Goal: Information Seeking & Learning: Check status

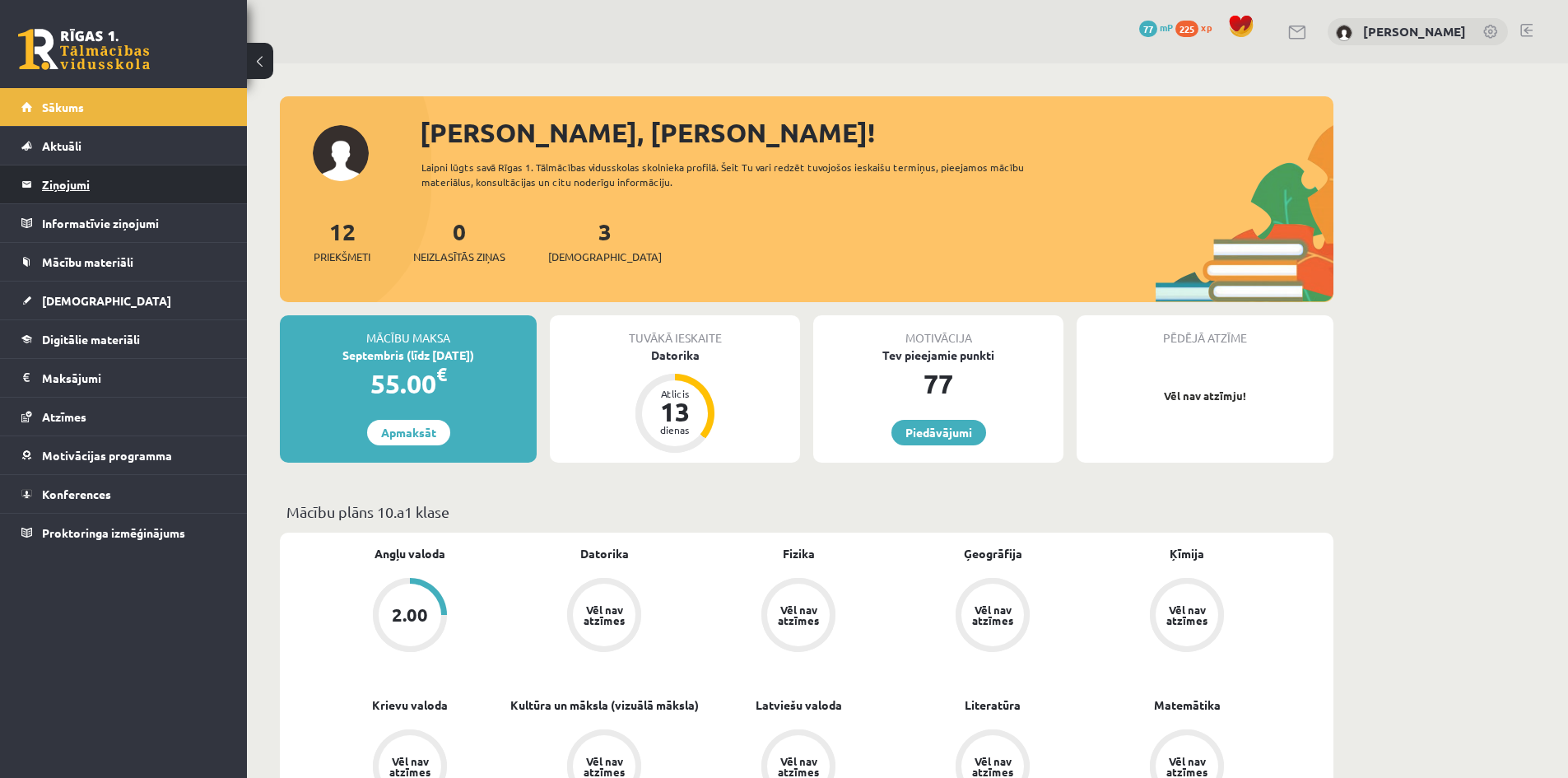
click at [138, 193] on legend "Ziņojumi 0" at bounding box center [133, 184] width 184 height 38
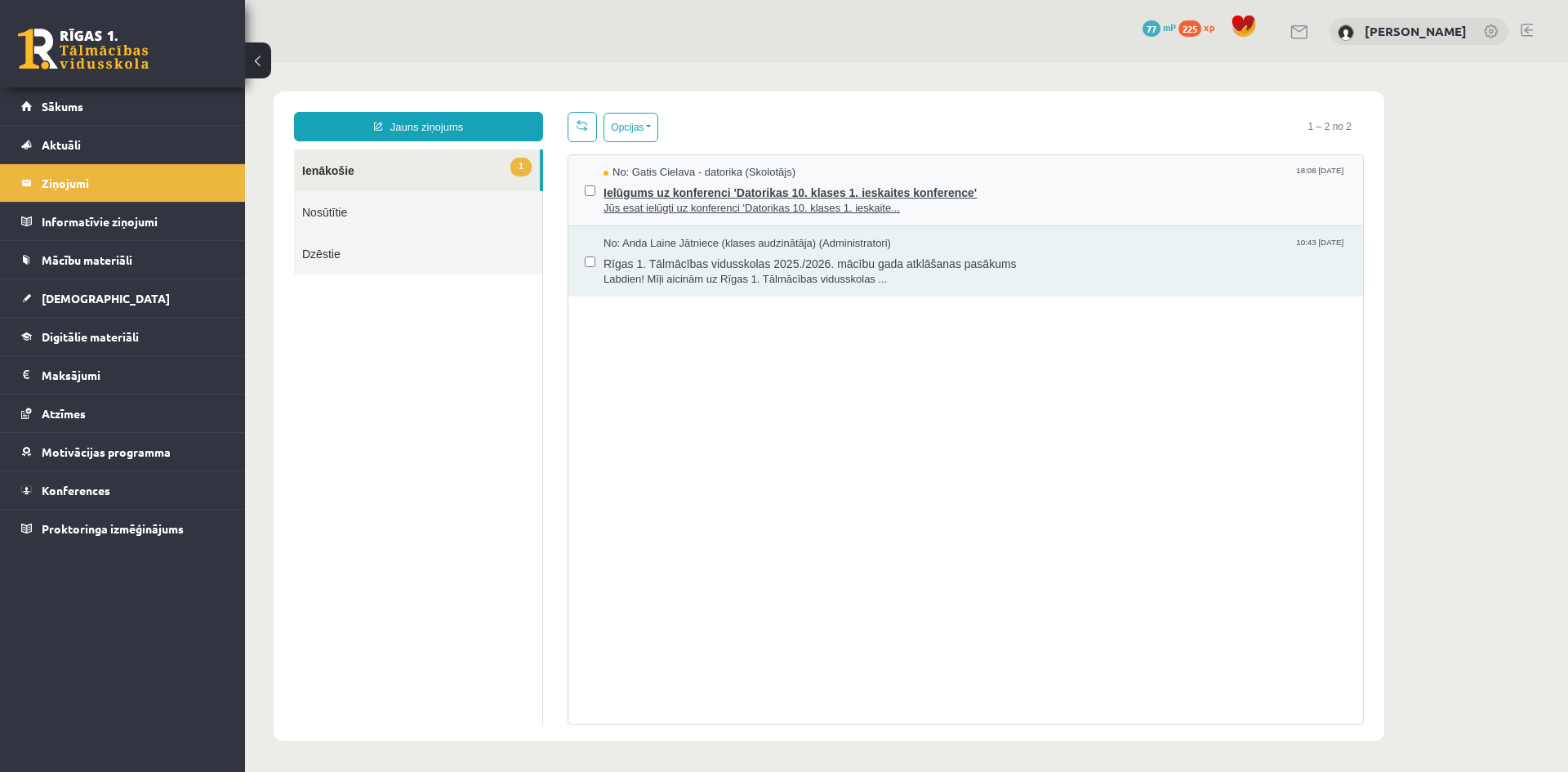
click at [790, 193] on span "Ielūgums uz konferenci 'Datorikas 10. klases 1. ieskaites konference'" at bounding box center [975, 191] width 743 height 21
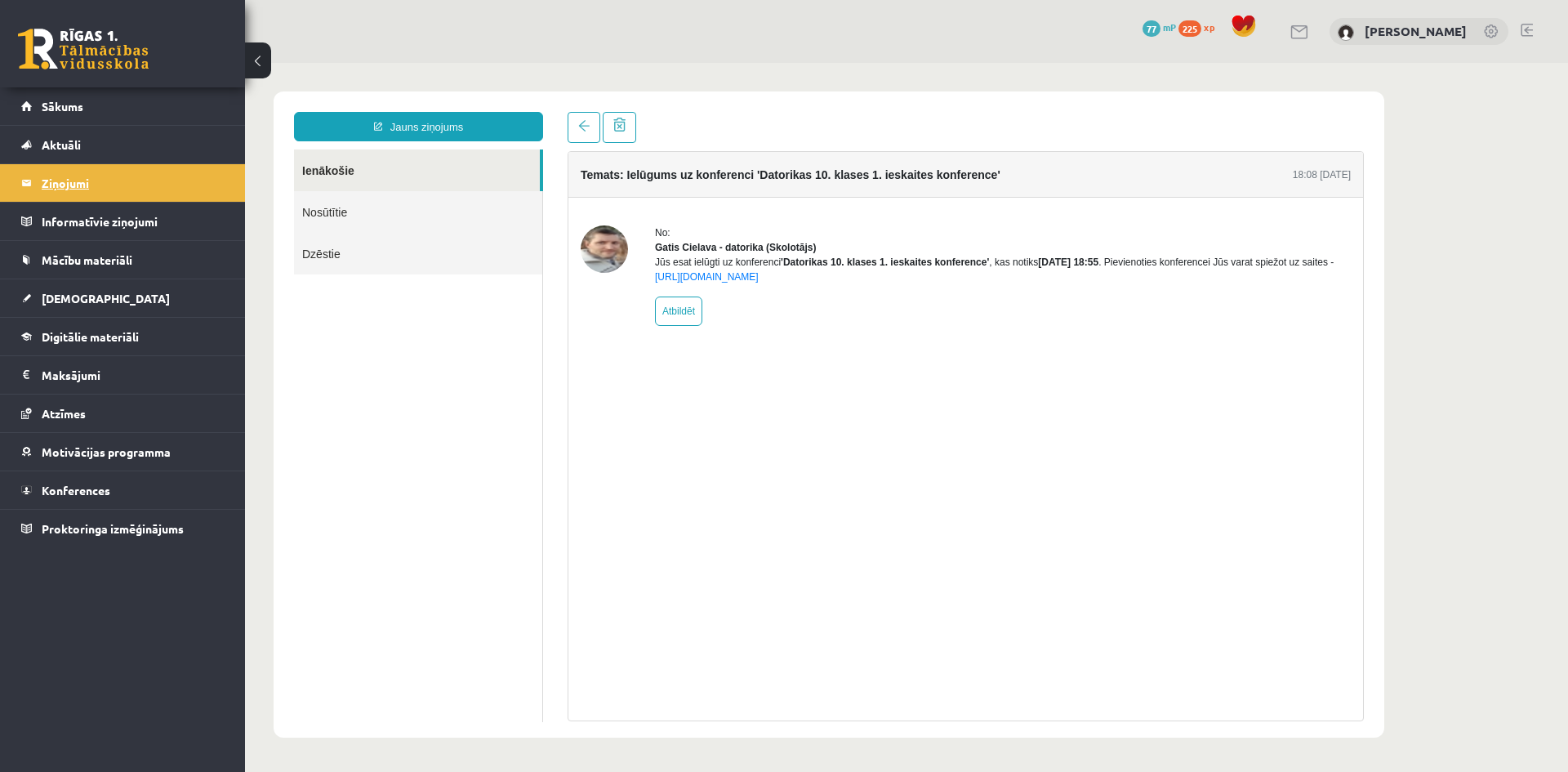
click at [116, 178] on legend "Ziņojumi 1" at bounding box center [132, 183] width 183 height 38
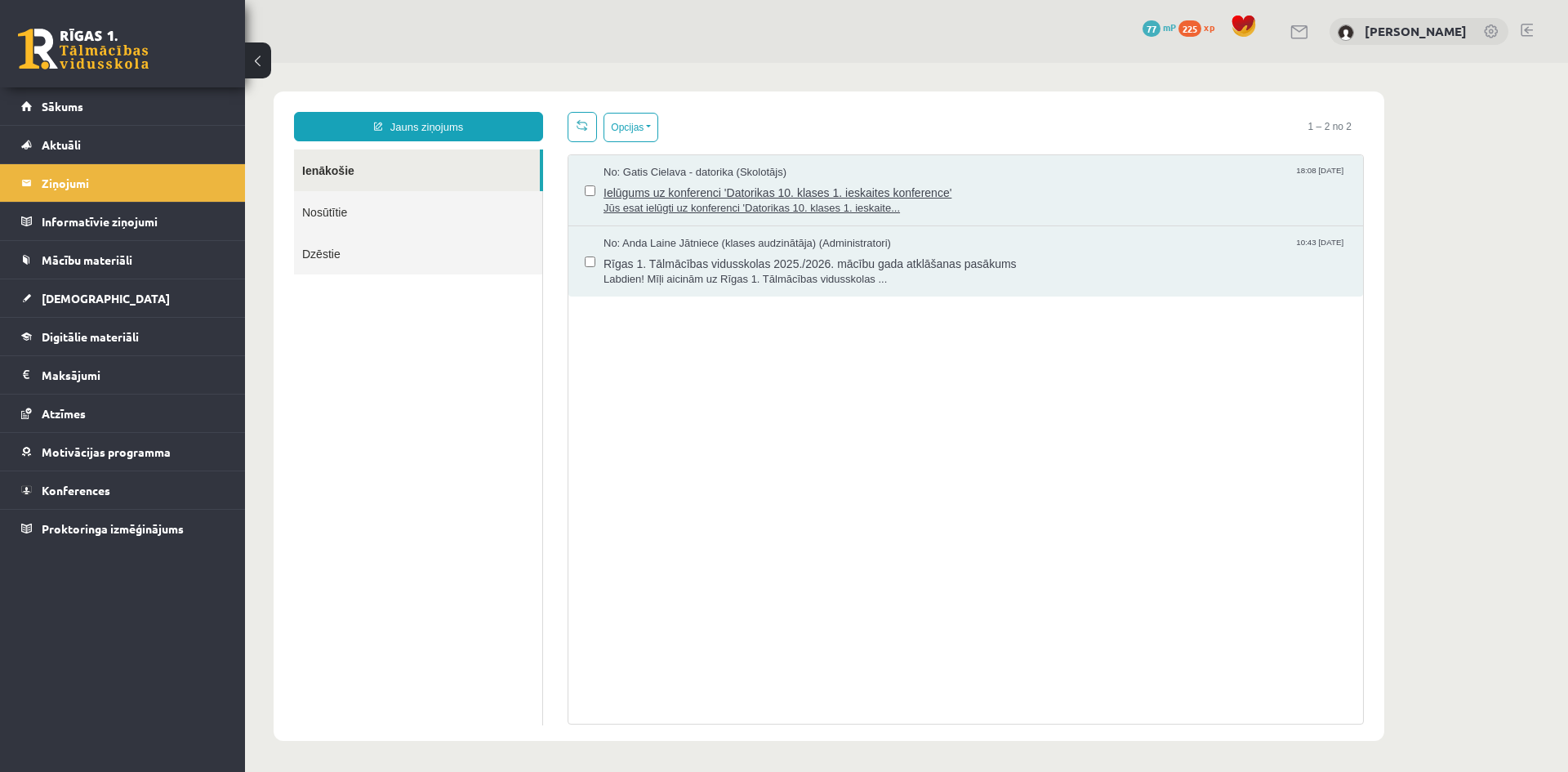
click at [723, 186] on span "Ielūgums uz konferenci 'Datorikas 10. klases 1. ieskaites konference'" at bounding box center [975, 191] width 743 height 21
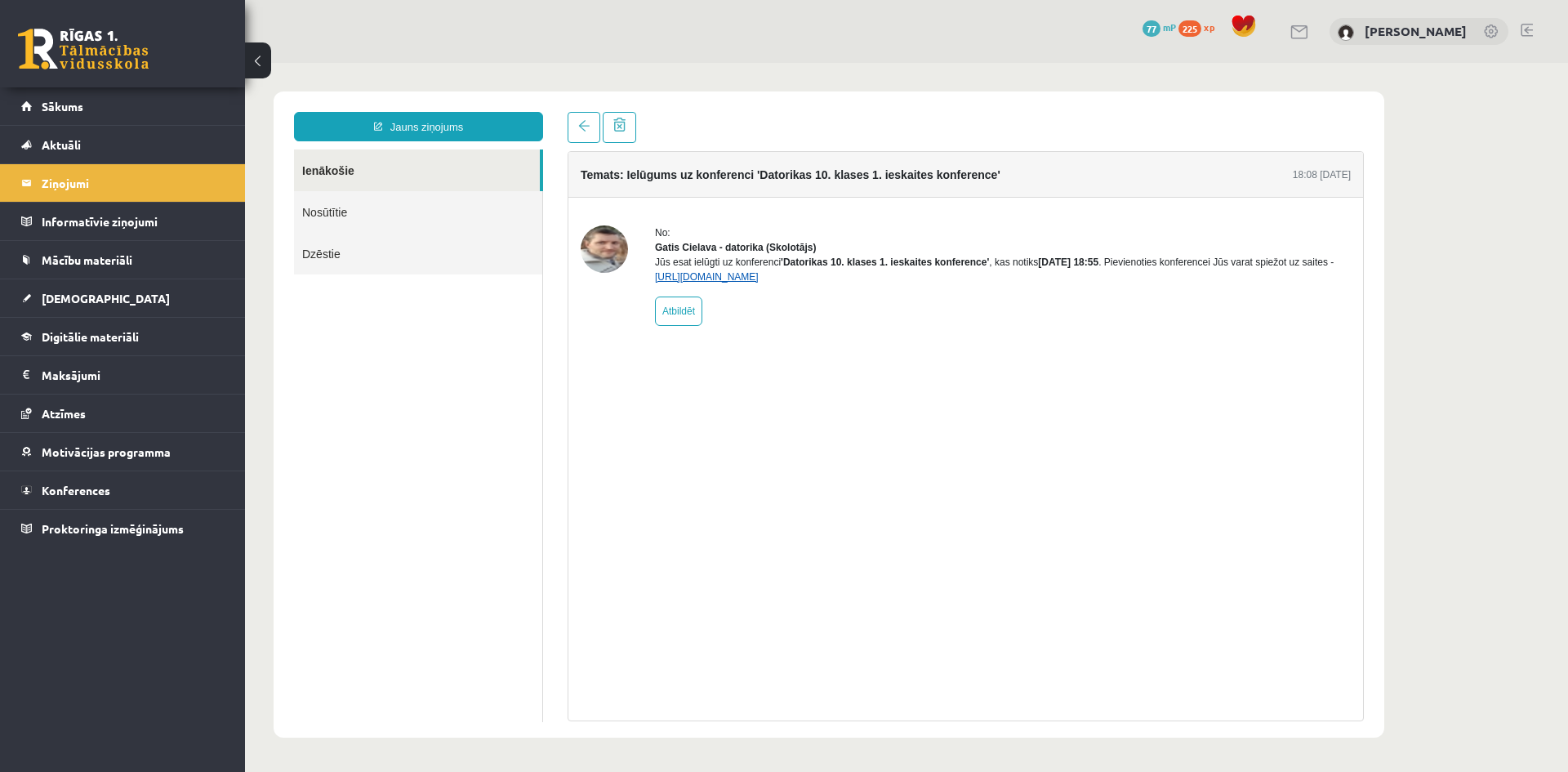
click at [749, 282] on link "https://eskola.r1tv.lv/conferences/4490/join" at bounding box center [707, 277] width 104 height 12
click at [84, 108] on link "Sākums" at bounding box center [123, 107] width 203 height 38
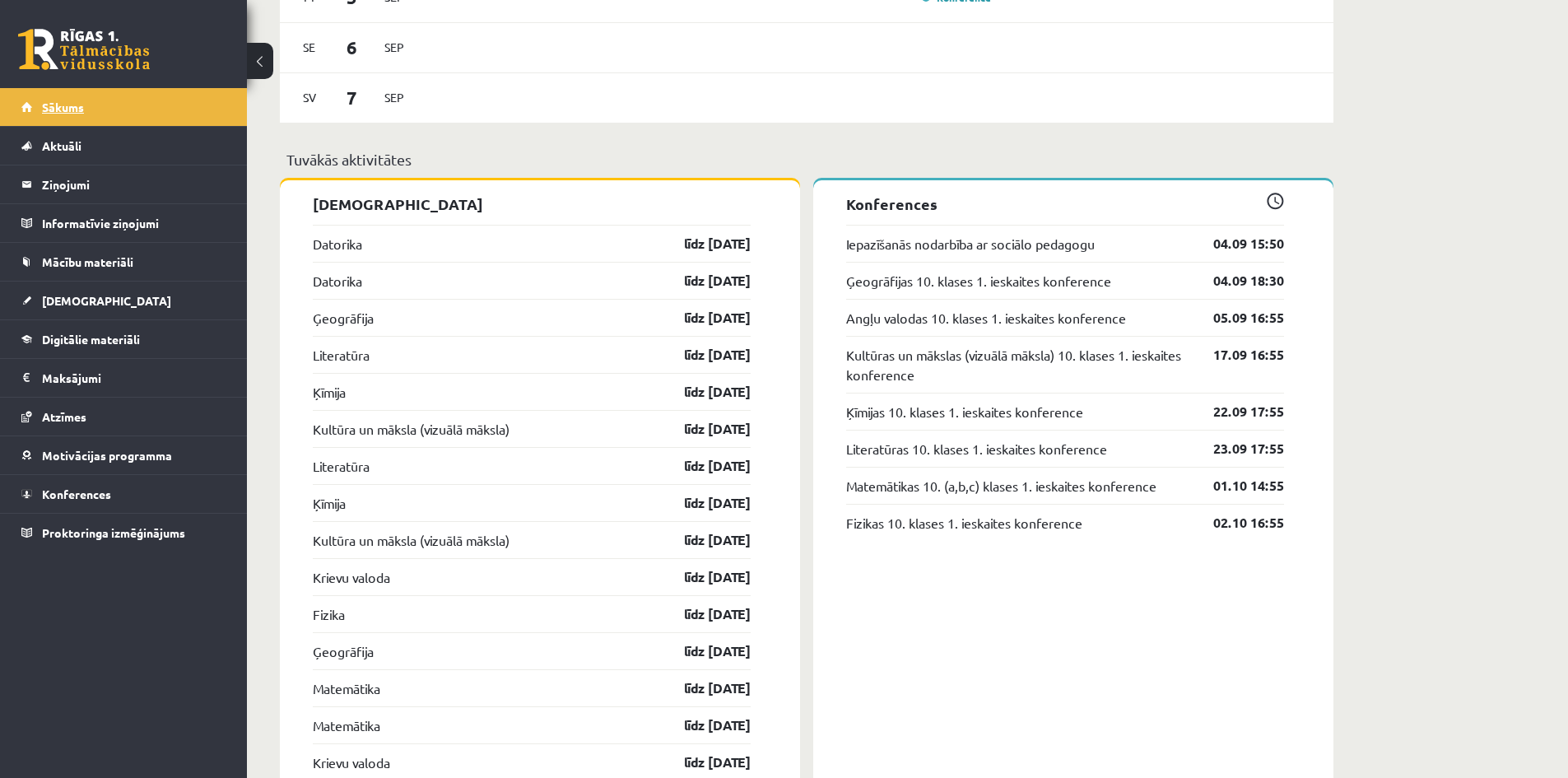
scroll to position [1154, 0]
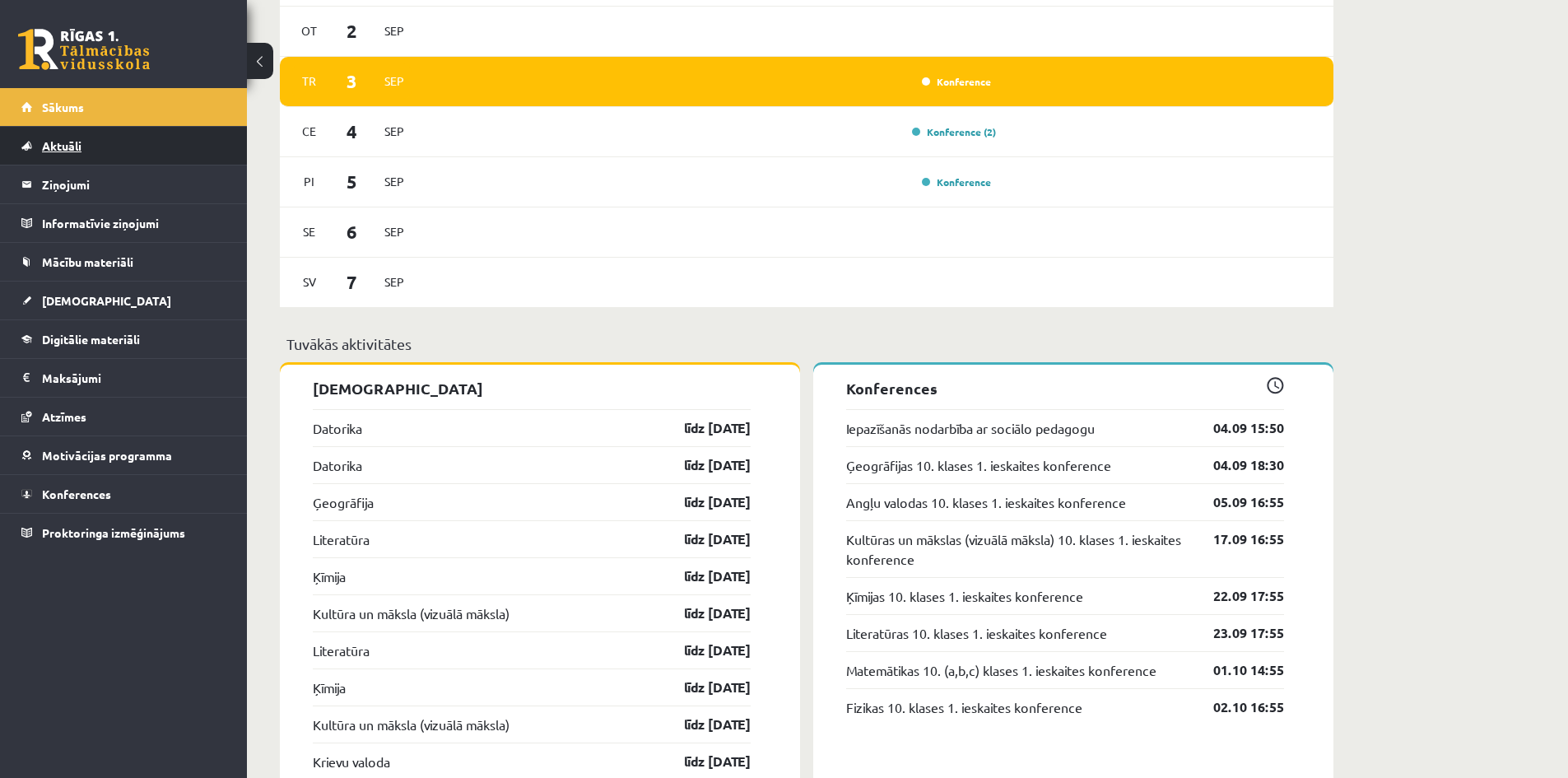
click at [75, 149] on span "Aktuāli" at bounding box center [62, 145] width 40 height 15
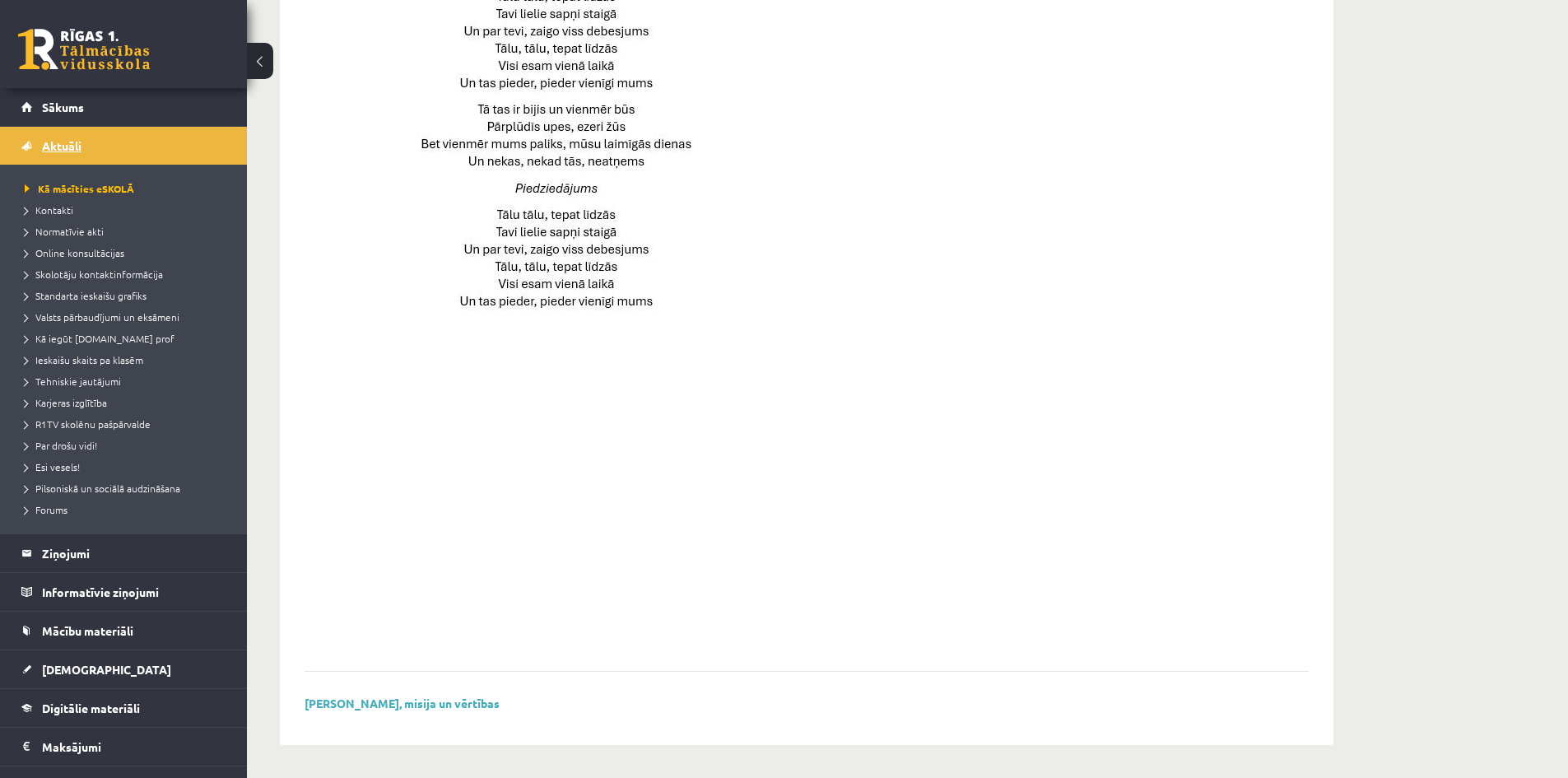
scroll to position [1016, 0]
click at [107, 301] on link "Standarta ieskaišu grafiks" at bounding box center [127, 295] width 206 height 15
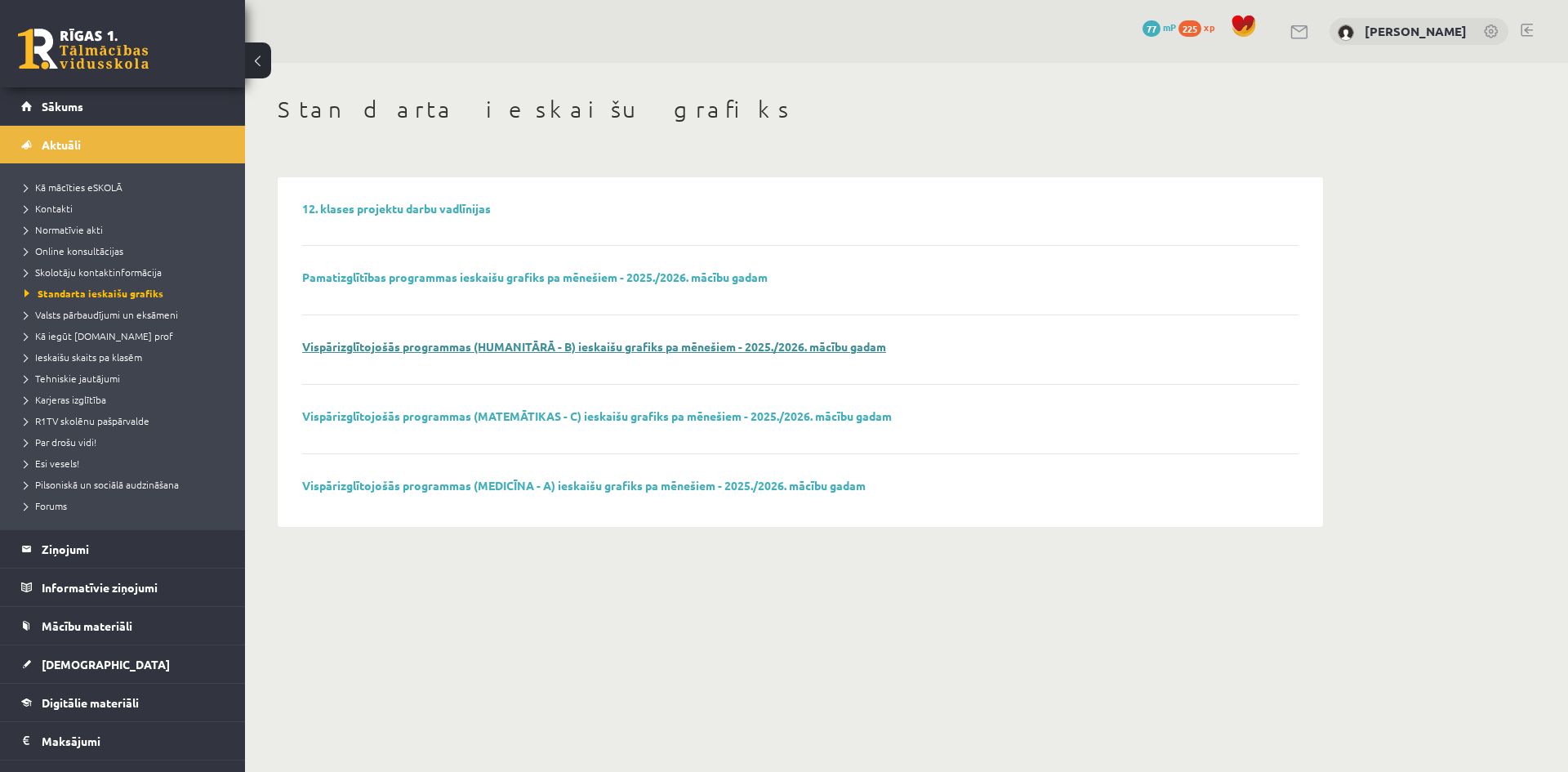
click at [530, 346] on link "Vispārizglītojošās programmas (HUMANITĀRĀ - B) ieskaišu grafiks pa mēnešiem - 2…" at bounding box center [594, 347] width 584 height 15
click at [175, 543] on legend "Ziņojumi 0" at bounding box center [132, 549] width 183 height 38
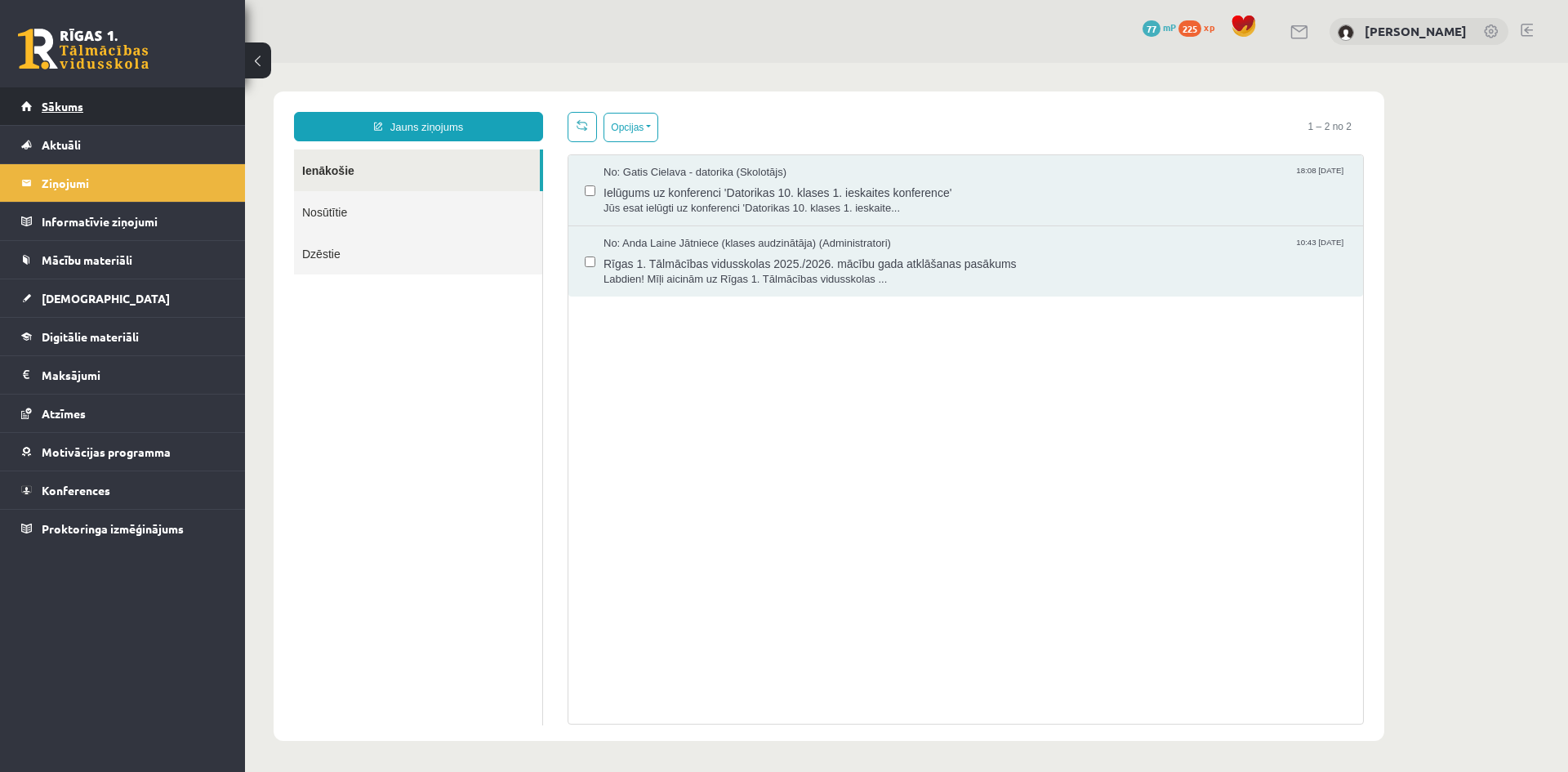
click at [64, 111] on span "Sākums" at bounding box center [62, 106] width 41 height 15
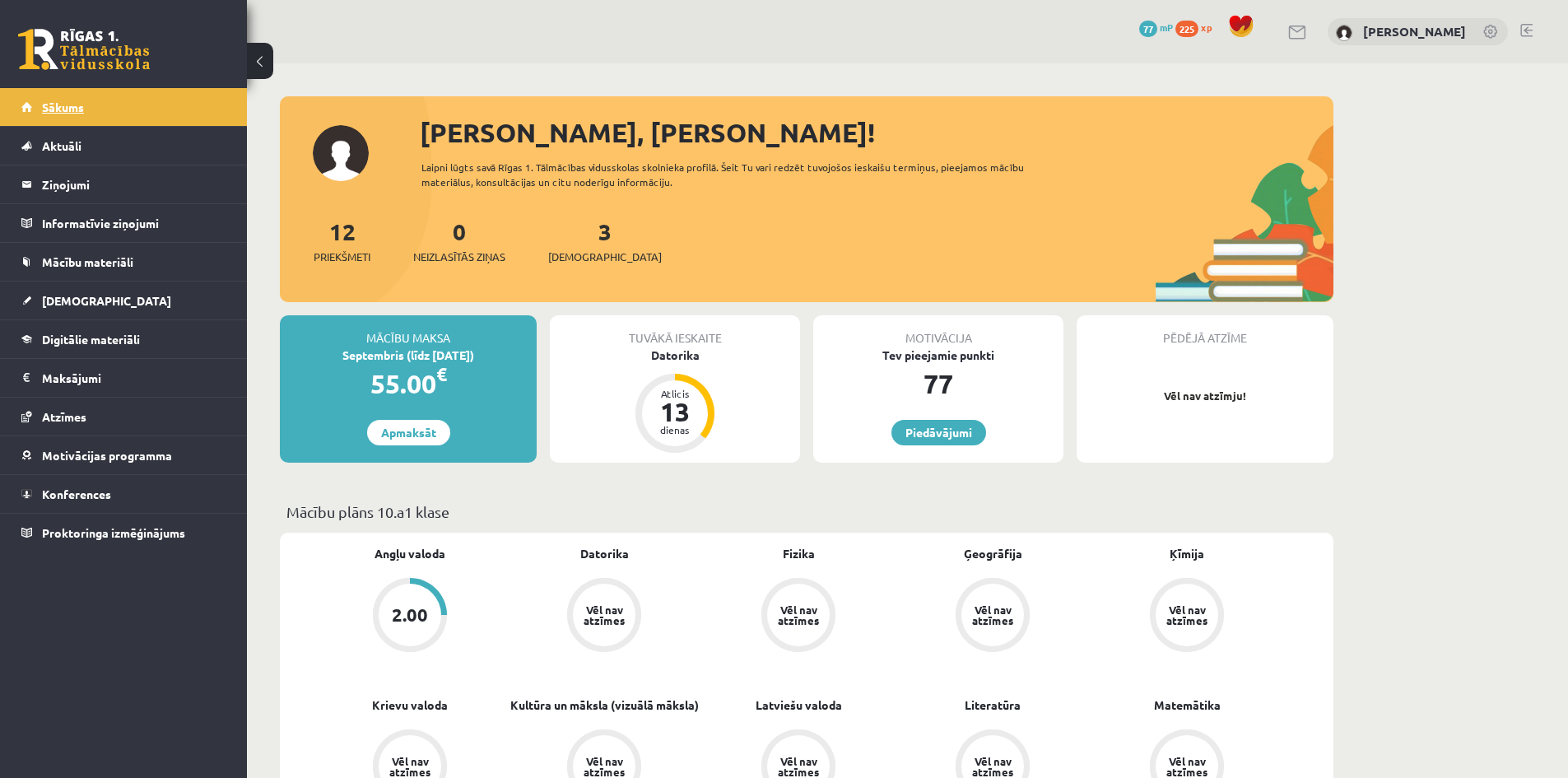
click at [82, 102] on span "Sākums" at bounding box center [63, 106] width 42 height 15
click at [49, 148] on span "Aktuāli" at bounding box center [62, 145] width 40 height 15
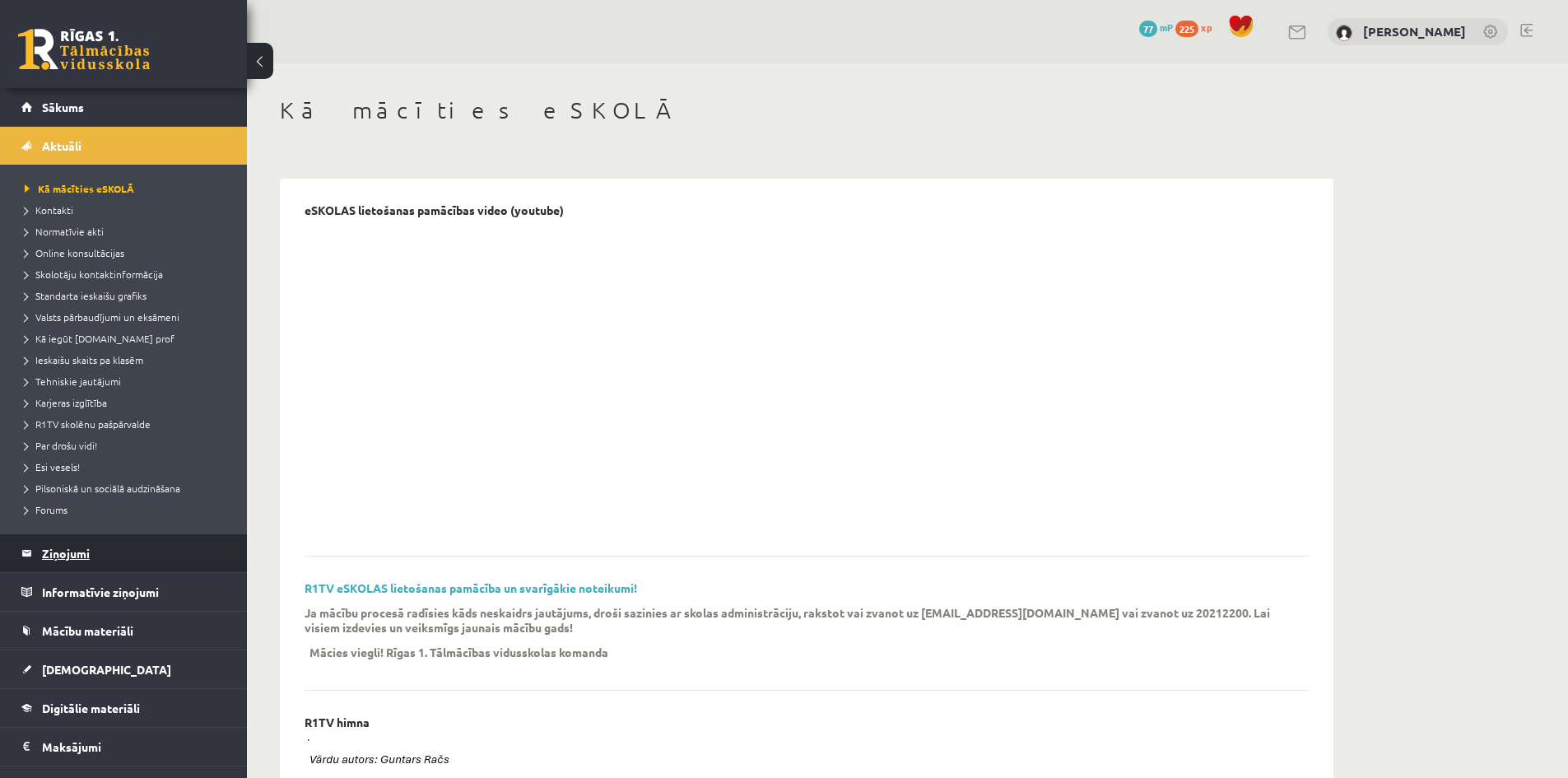
click at [132, 553] on legend "Ziņojumi 0" at bounding box center [133, 553] width 184 height 38
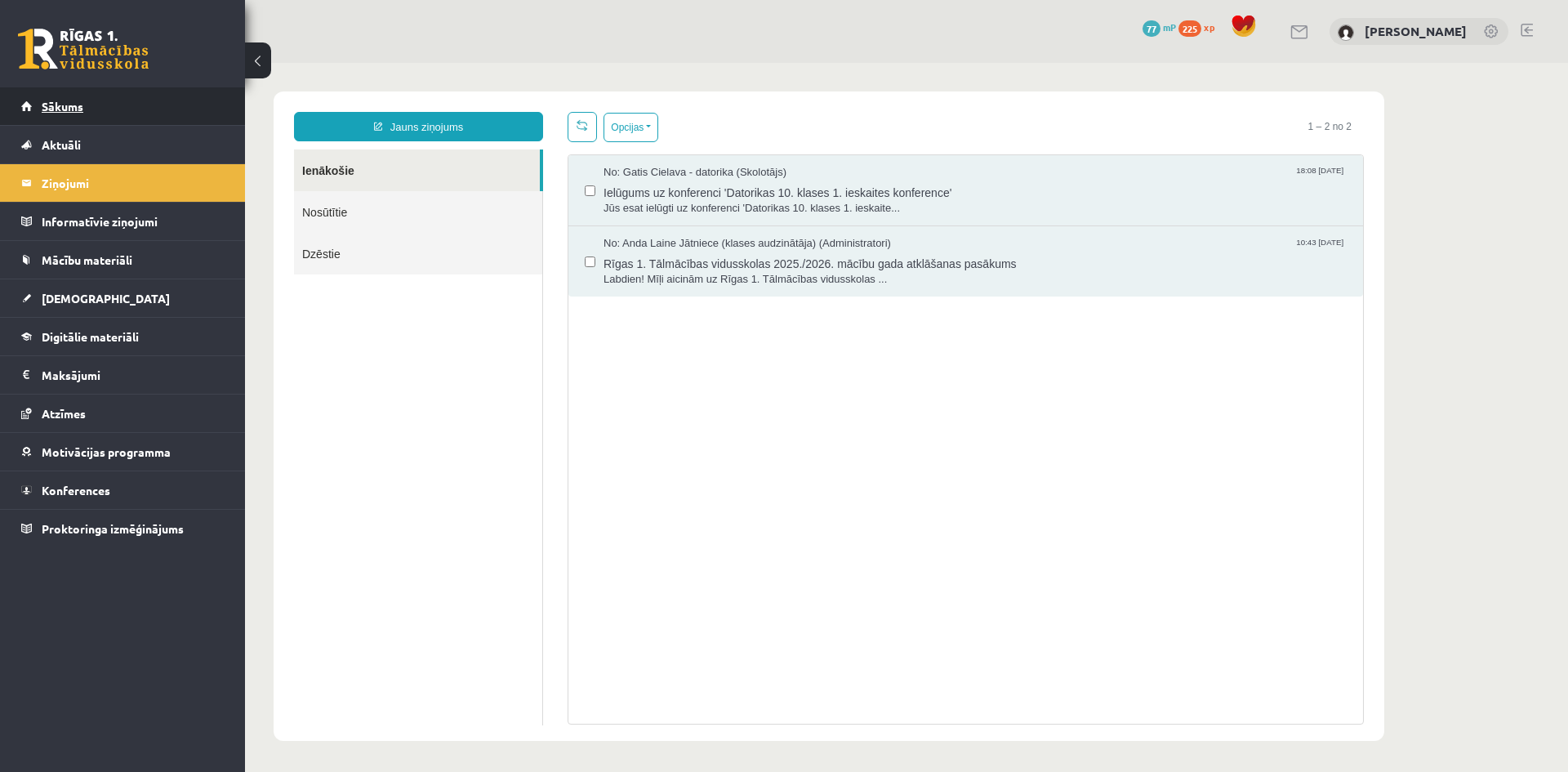
click at [63, 110] on span "Sākums" at bounding box center [62, 106] width 41 height 15
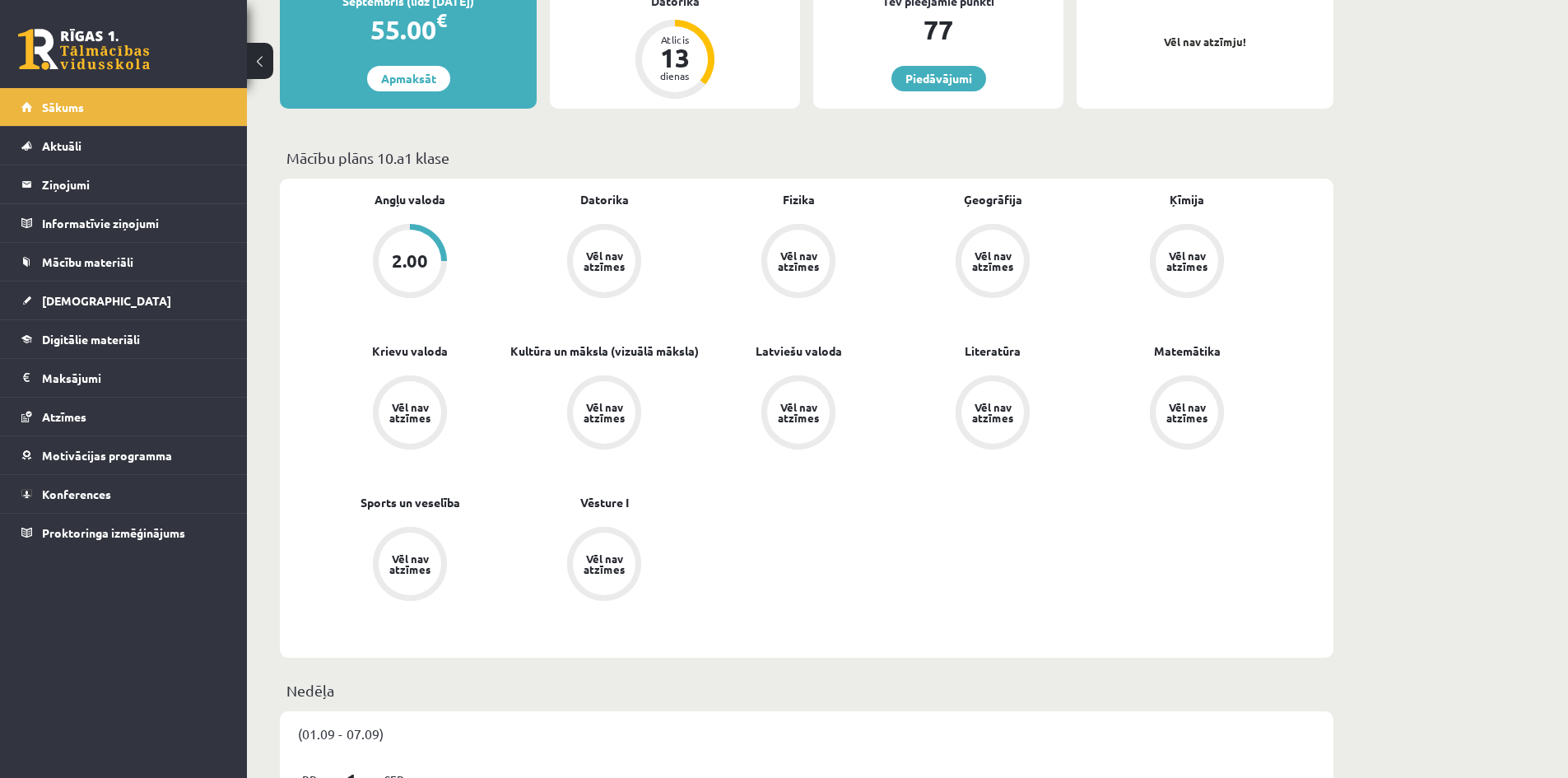
scroll to position [248, 0]
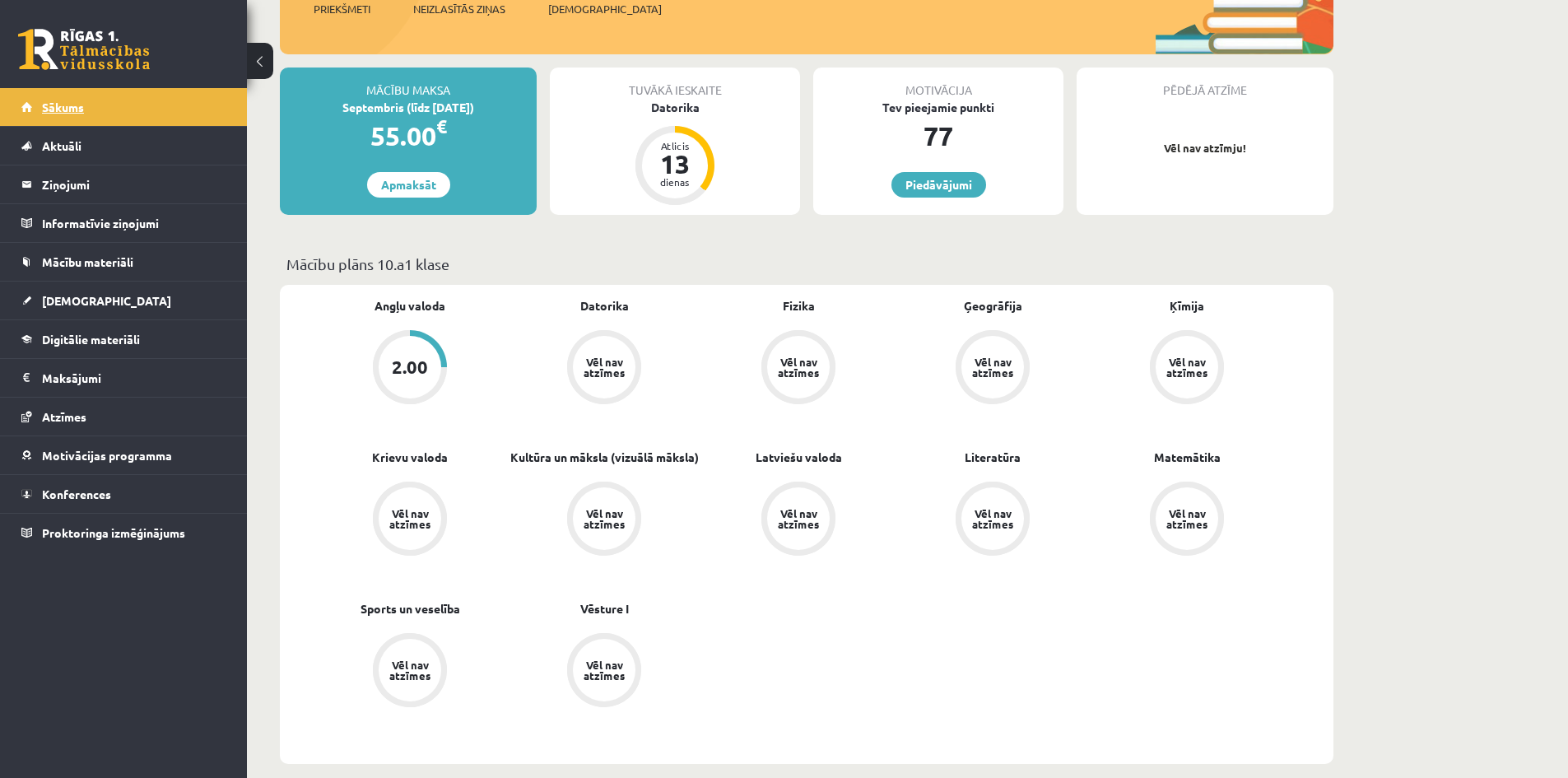
click at [79, 104] on span "Sākums" at bounding box center [63, 106] width 42 height 15
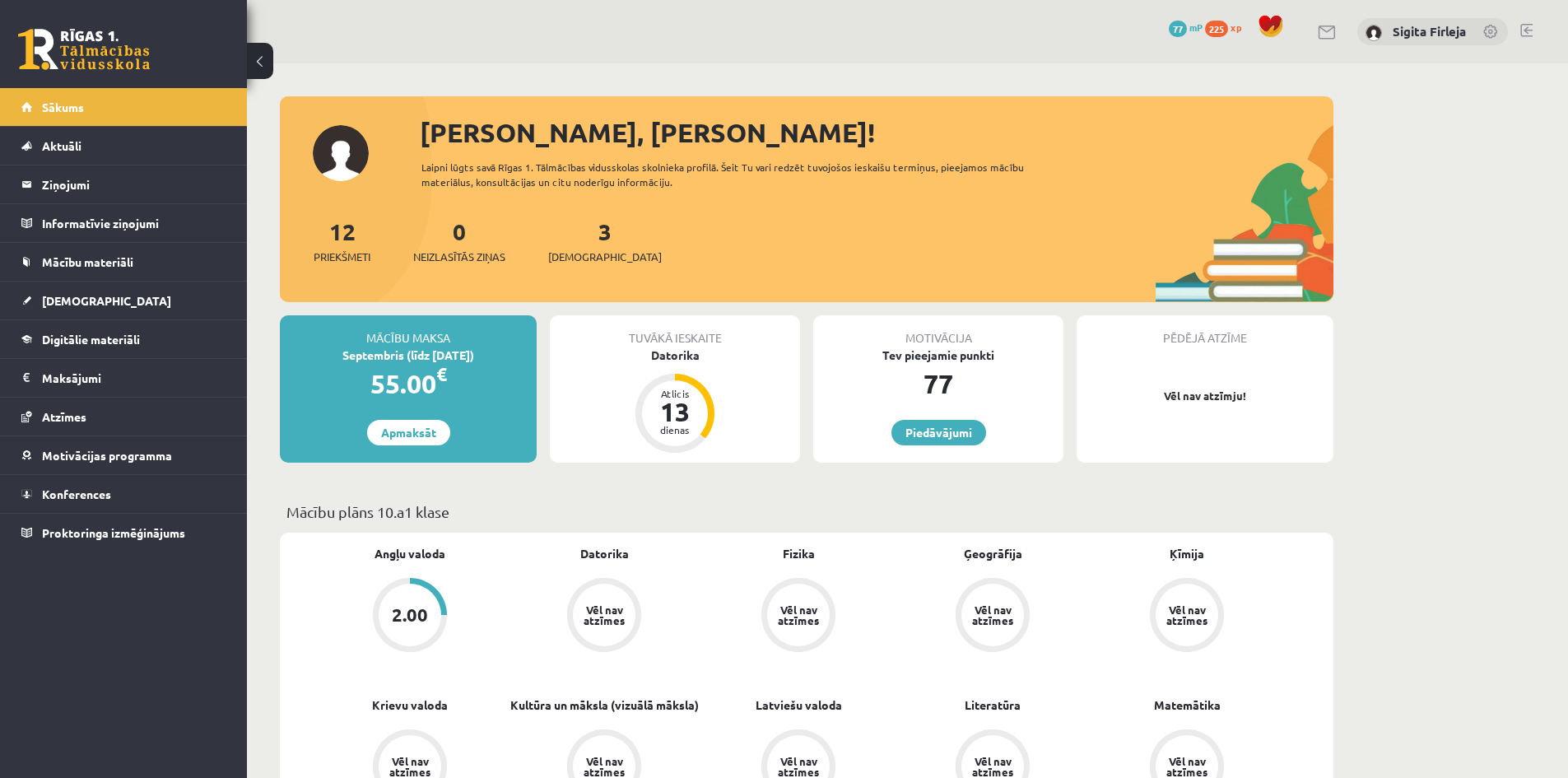
click at [1226, 27] on span "225" at bounding box center [1216, 29] width 23 height 17
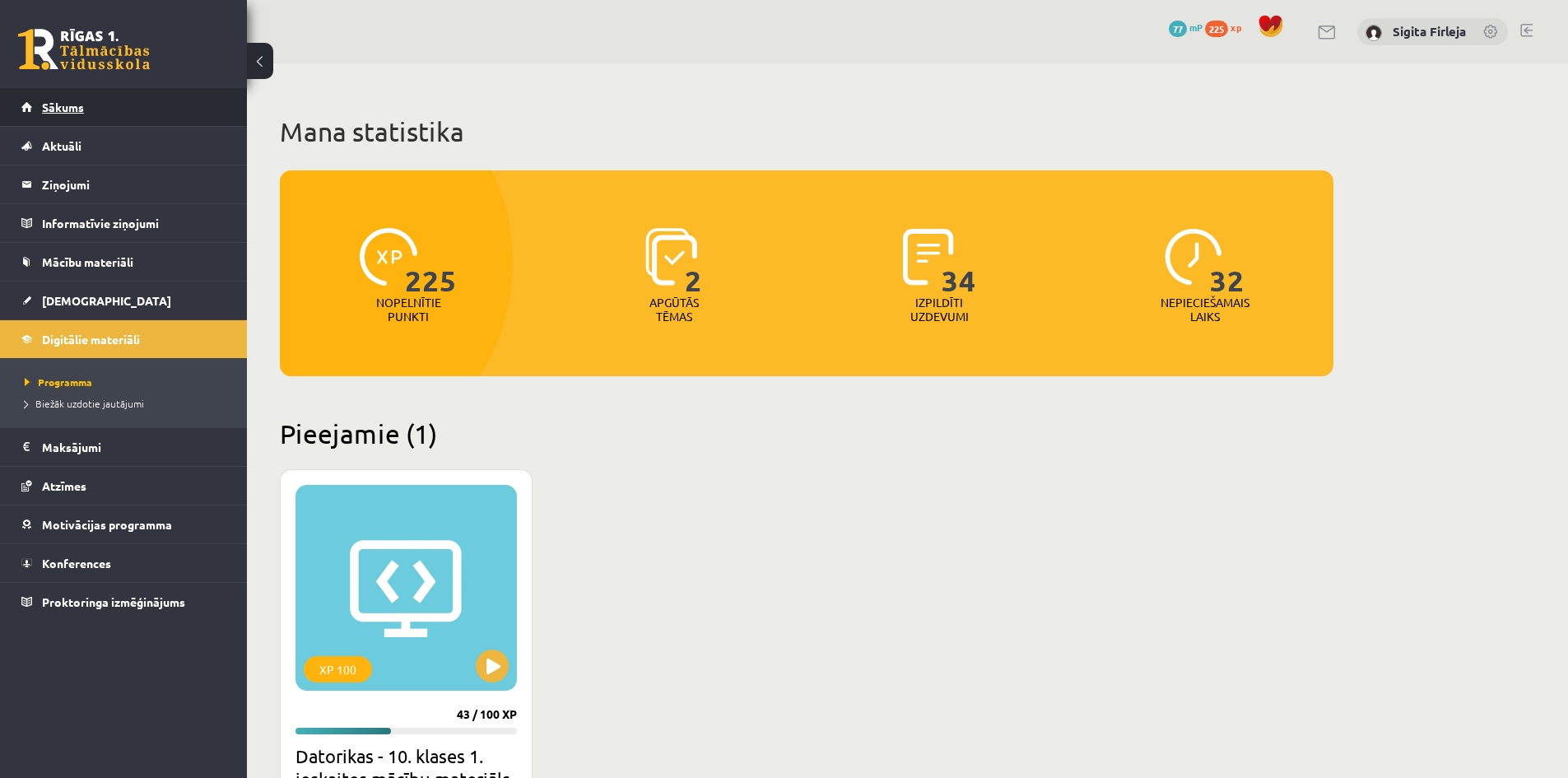
click at [92, 103] on link "Sākums" at bounding box center [124, 107] width 205 height 38
